Goal: Information Seeking & Learning: Find specific fact

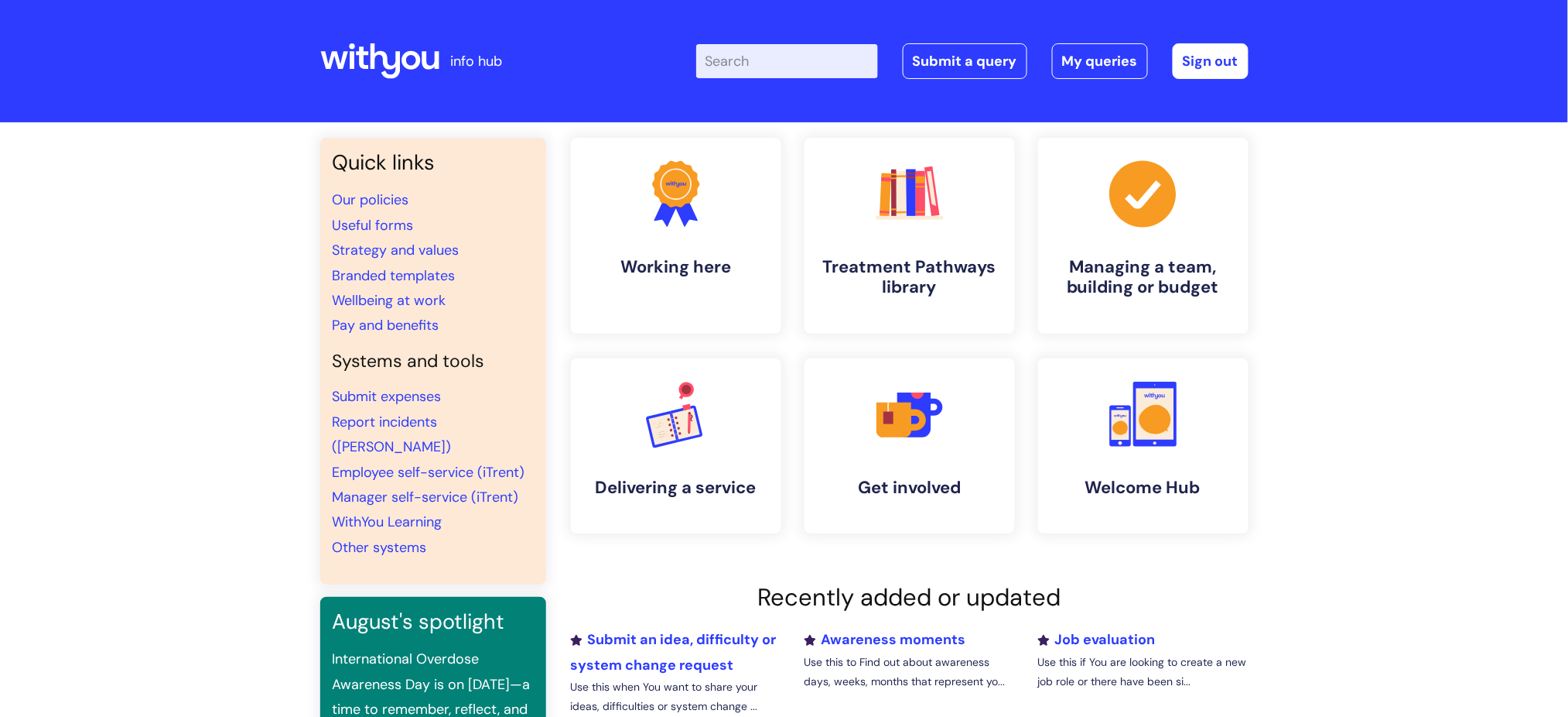
click at [729, 69] on input "Enter your search term here..." at bounding box center [787, 61] width 182 height 34
type input "O"
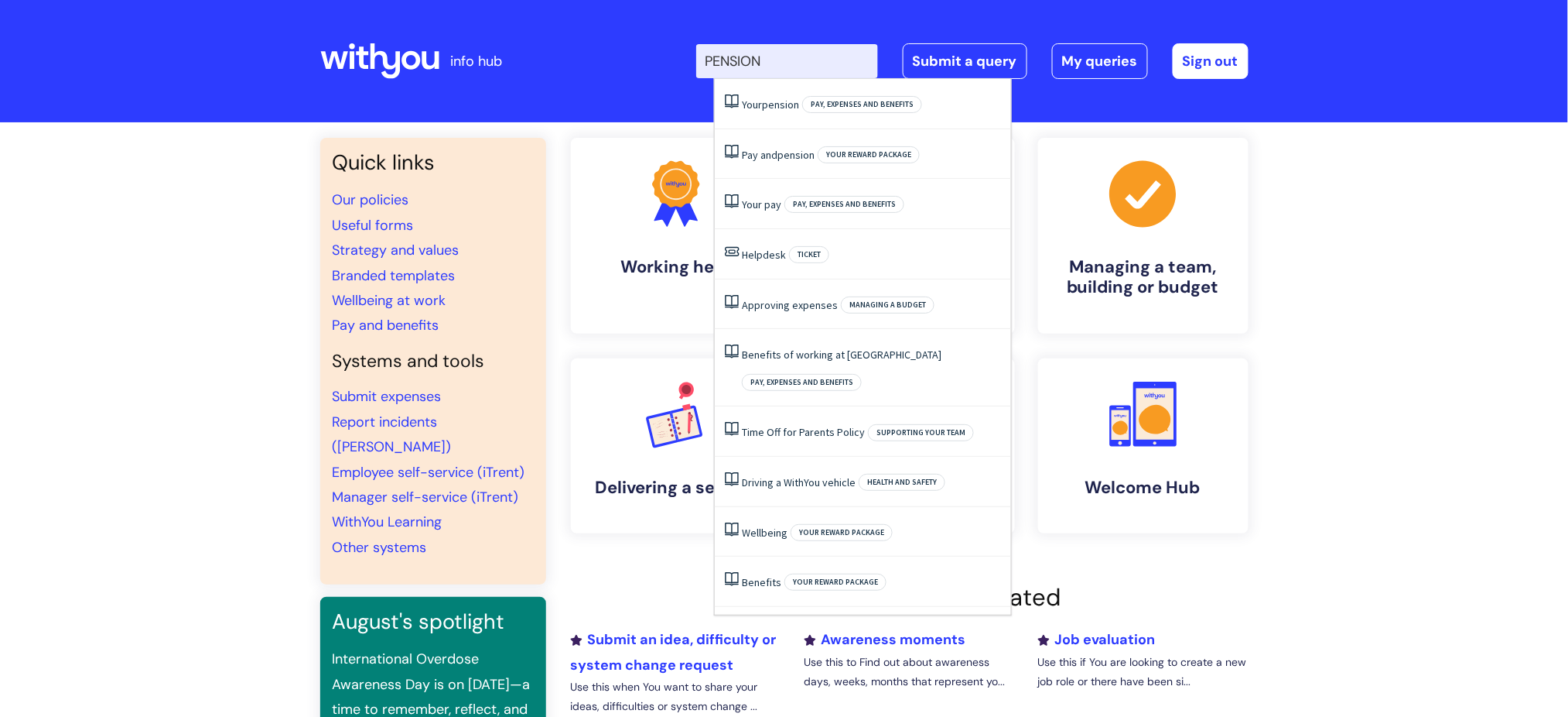
type input "PENSION"
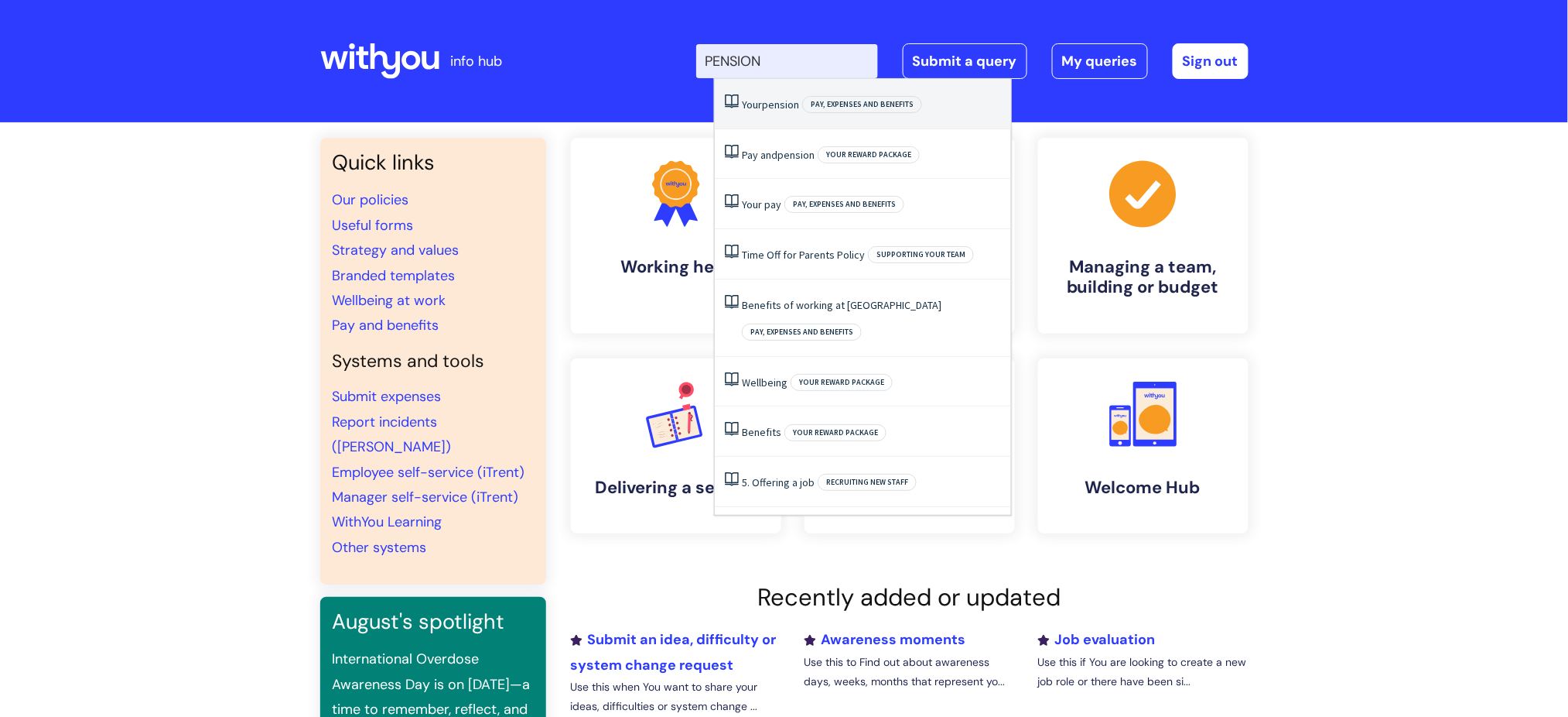
click at [764, 104] on span "pension" at bounding box center [781, 105] width 38 height 14
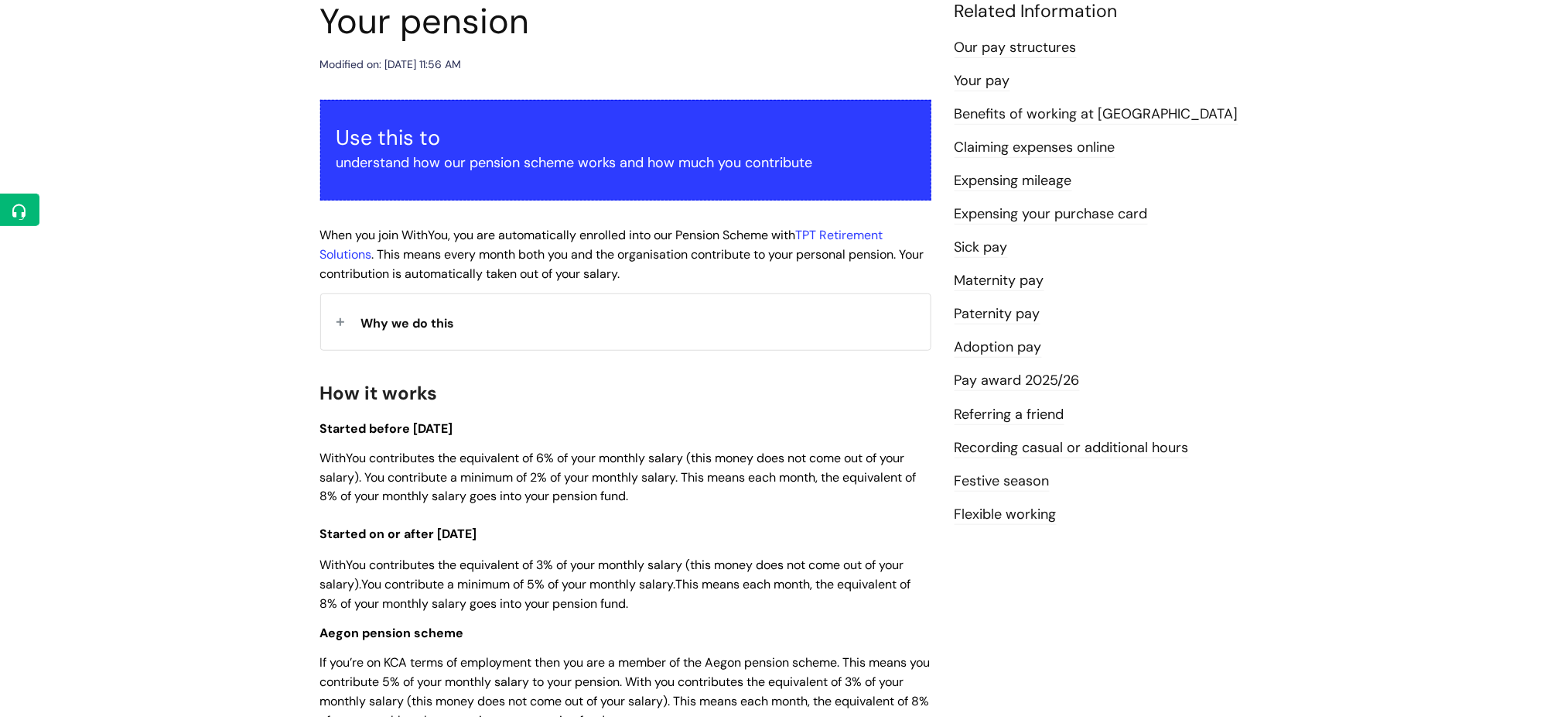
scroll to position [206, 0]
